Goal: Check status: Check status

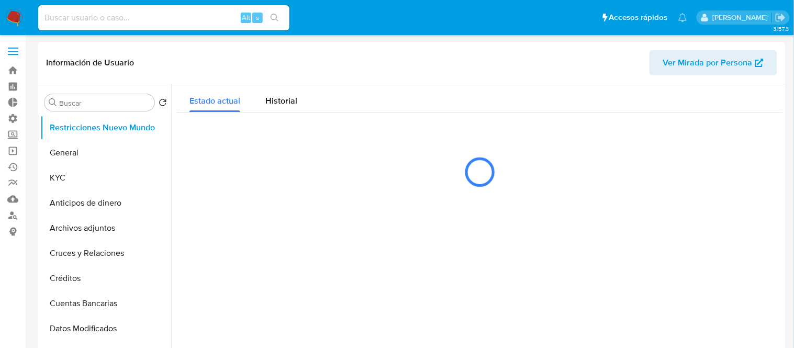
select select "10"
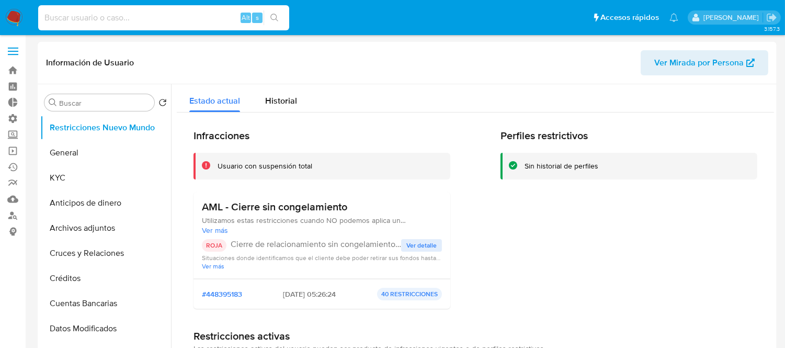
click at [85, 15] on input at bounding box center [163, 18] width 251 height 14
click at [121, 15] on input at bounding box center [163, 18] width 251 height 14
paste input "473332651"
type input "473332651"
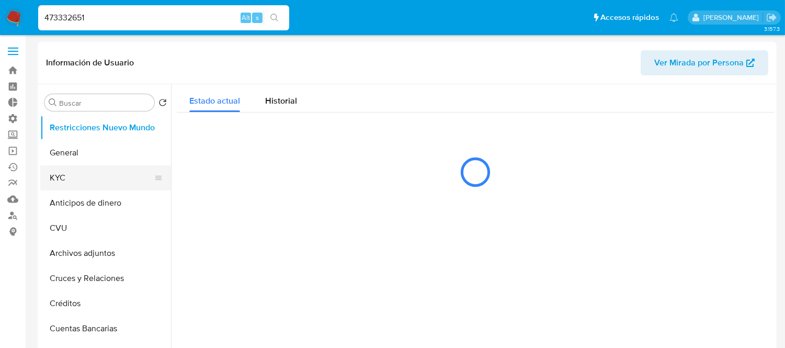
click at [58, 182] on button "KYC" at bounding box center [101, 177] width 122 height 25
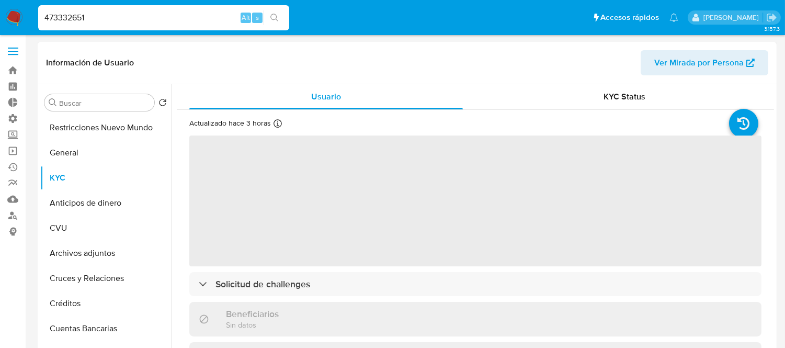
select select "10"
click at [610, 97] on span "KYC Status" at bounding box center [625, 97] width 42 height 12
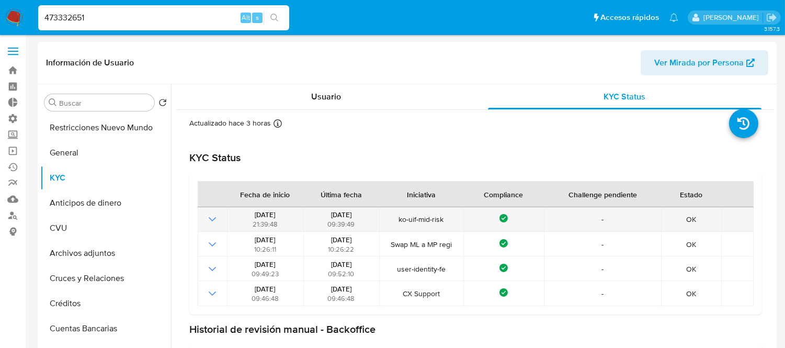
click at [427, 222] on span "ko-uif-mid-risk" at bounding box center [421, 219] width 77 height 9
drag, startPoint x: 393, startPoint y: 217, endPoint x: 445, endPoint y: 219, distance: 52.3
click at [445, 219] on span "ko-uif-mid-risk" at bounding box center [421, 219] width 77 height 9
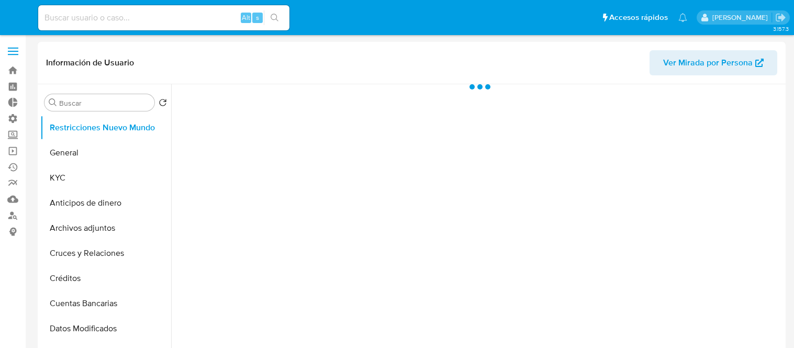
select select "10"
